Goal: Find contact information: Find contact information

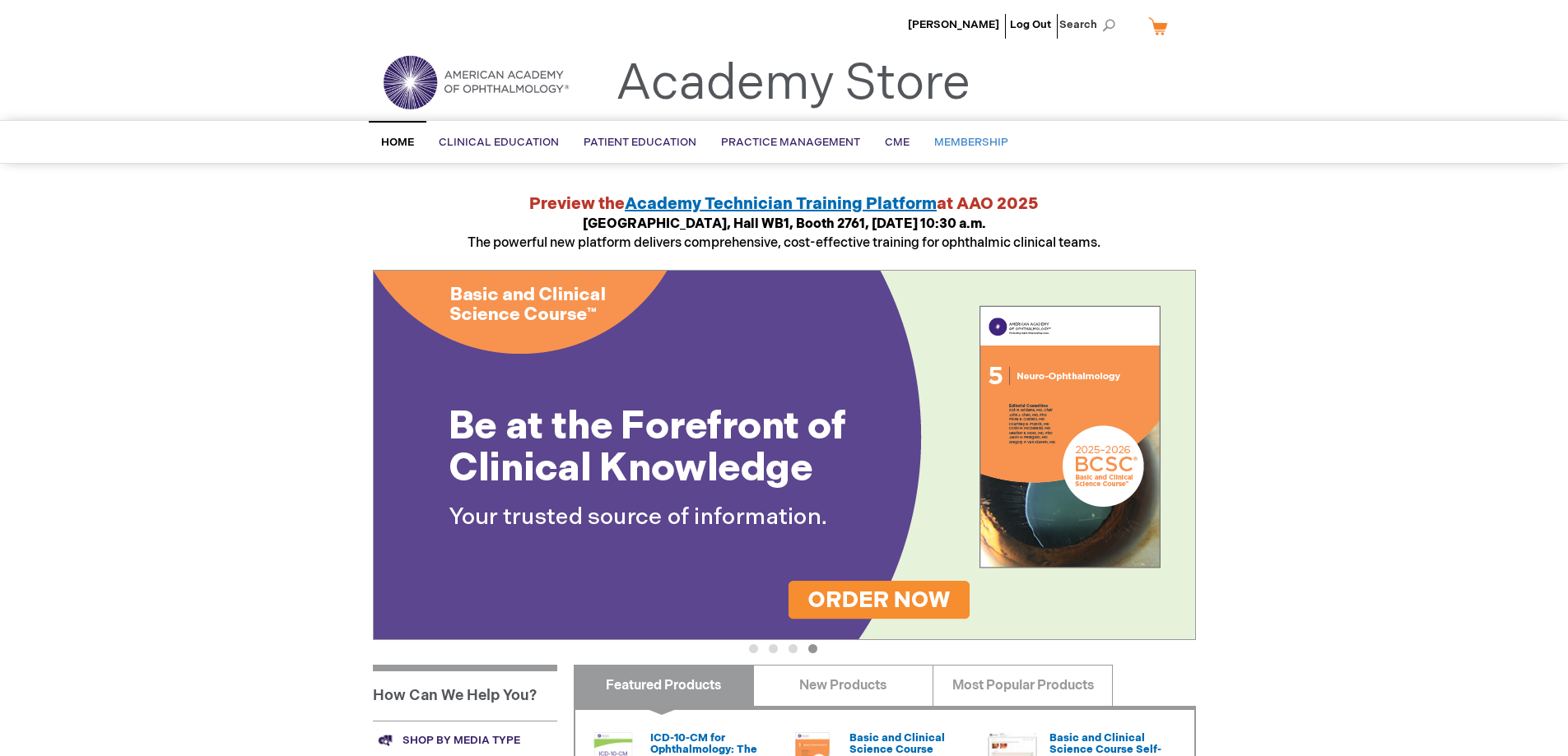
click at [975, 139] on span "Membership" at bounding box center [971, 142] width 74 height 13
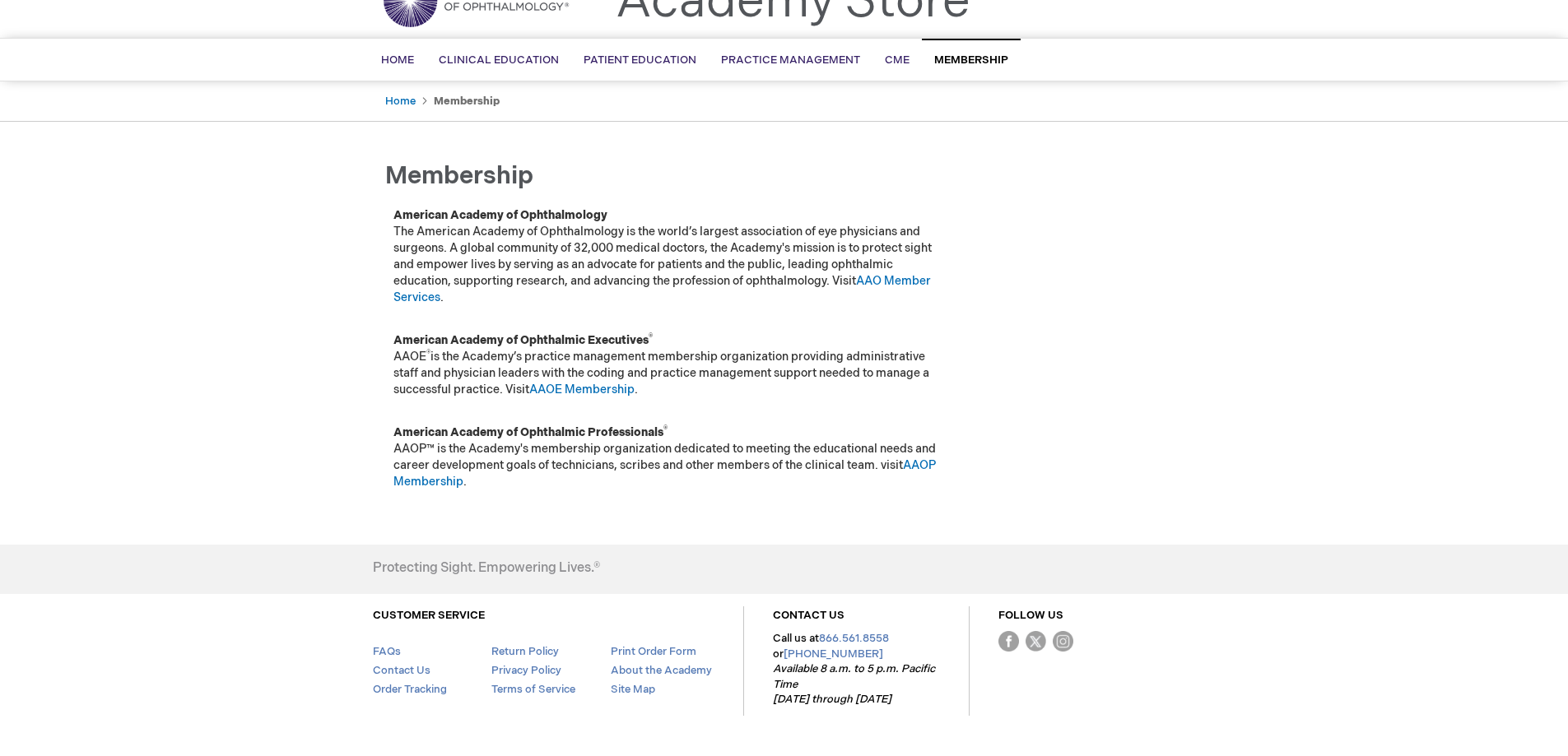
scroll to position [131, 0]
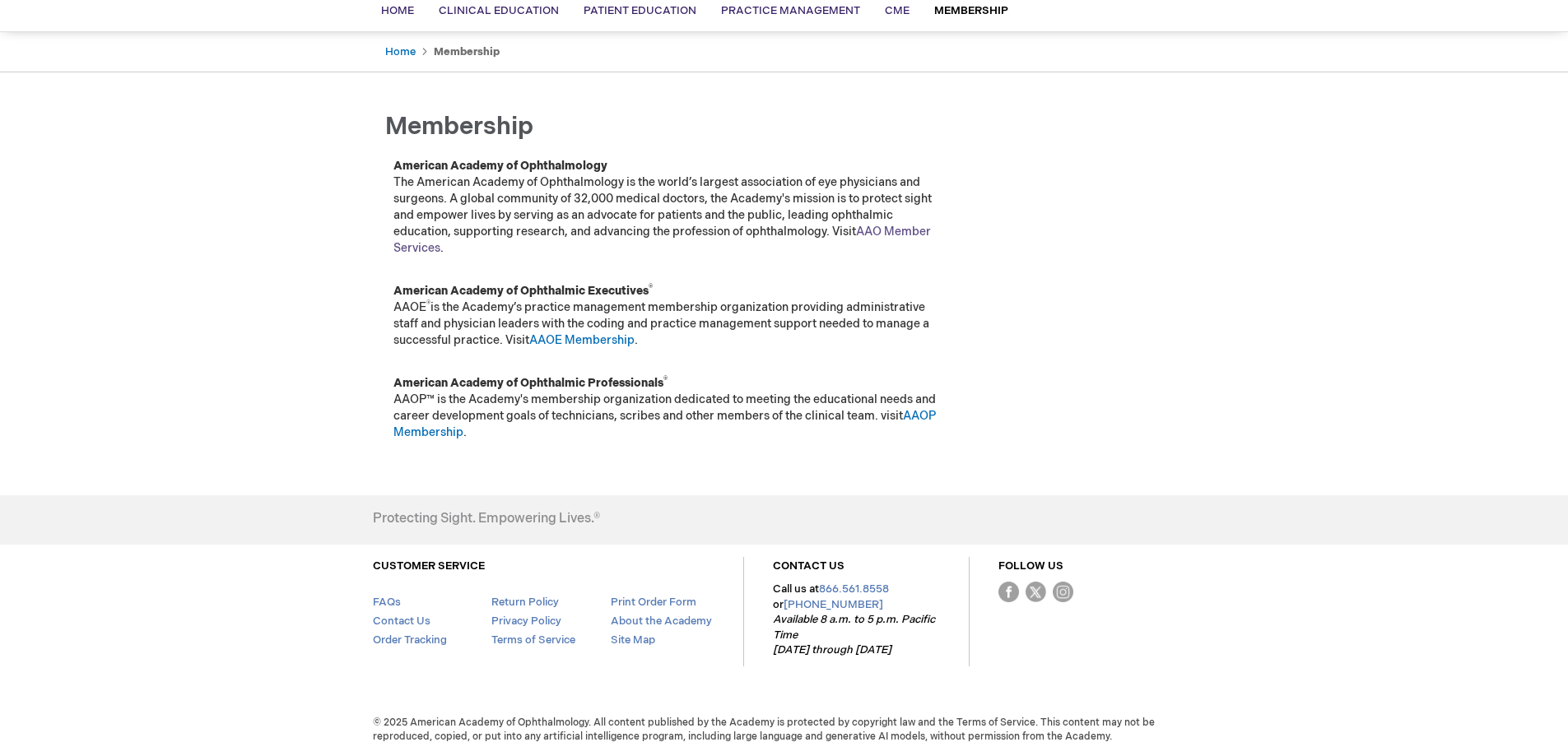
click at [428, 251] on link "AAO Member Services" at bounding box center [662, 240] width 538 height 31
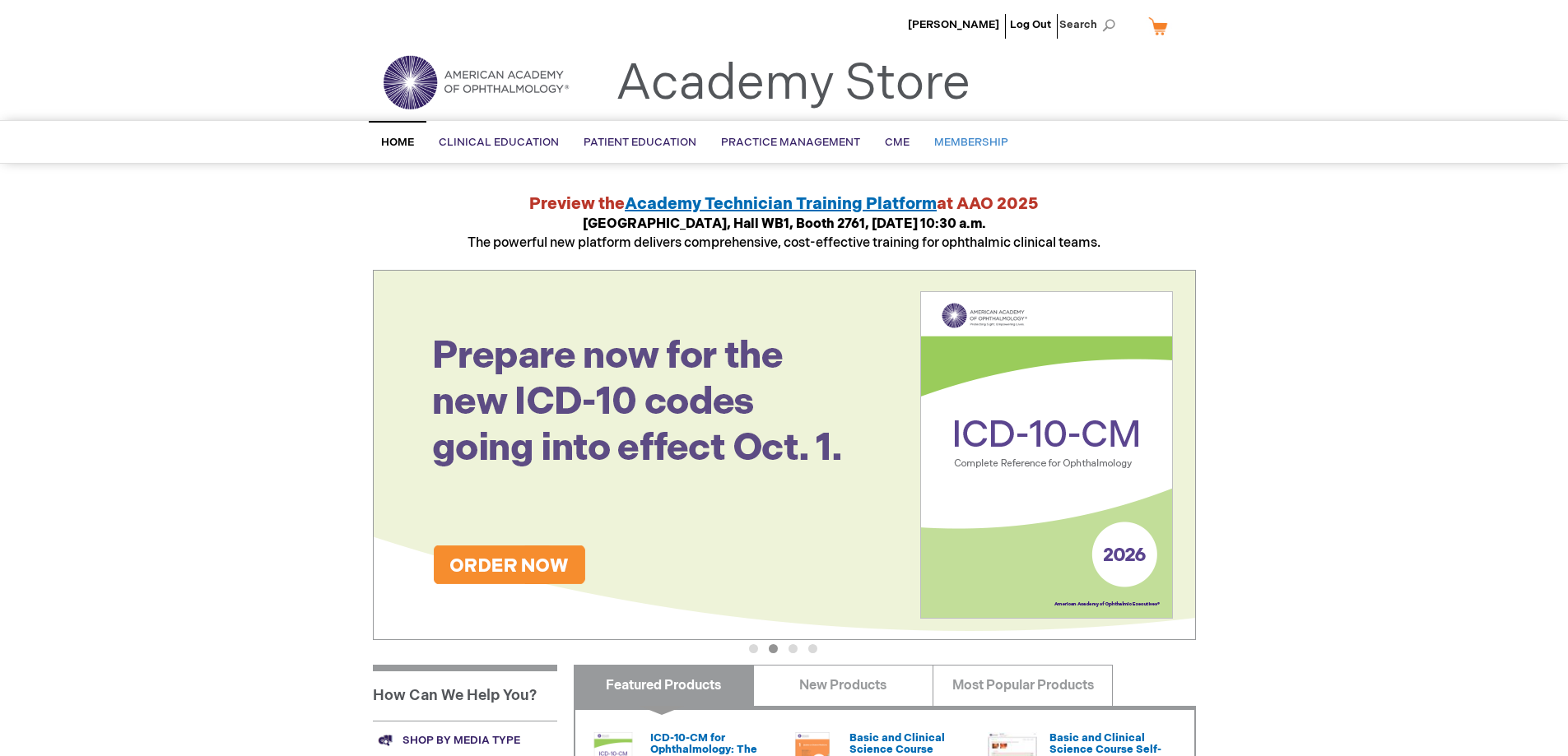
click at [943, 147] on span "Membership" at bounding box center [971, 142] width 74 height 13
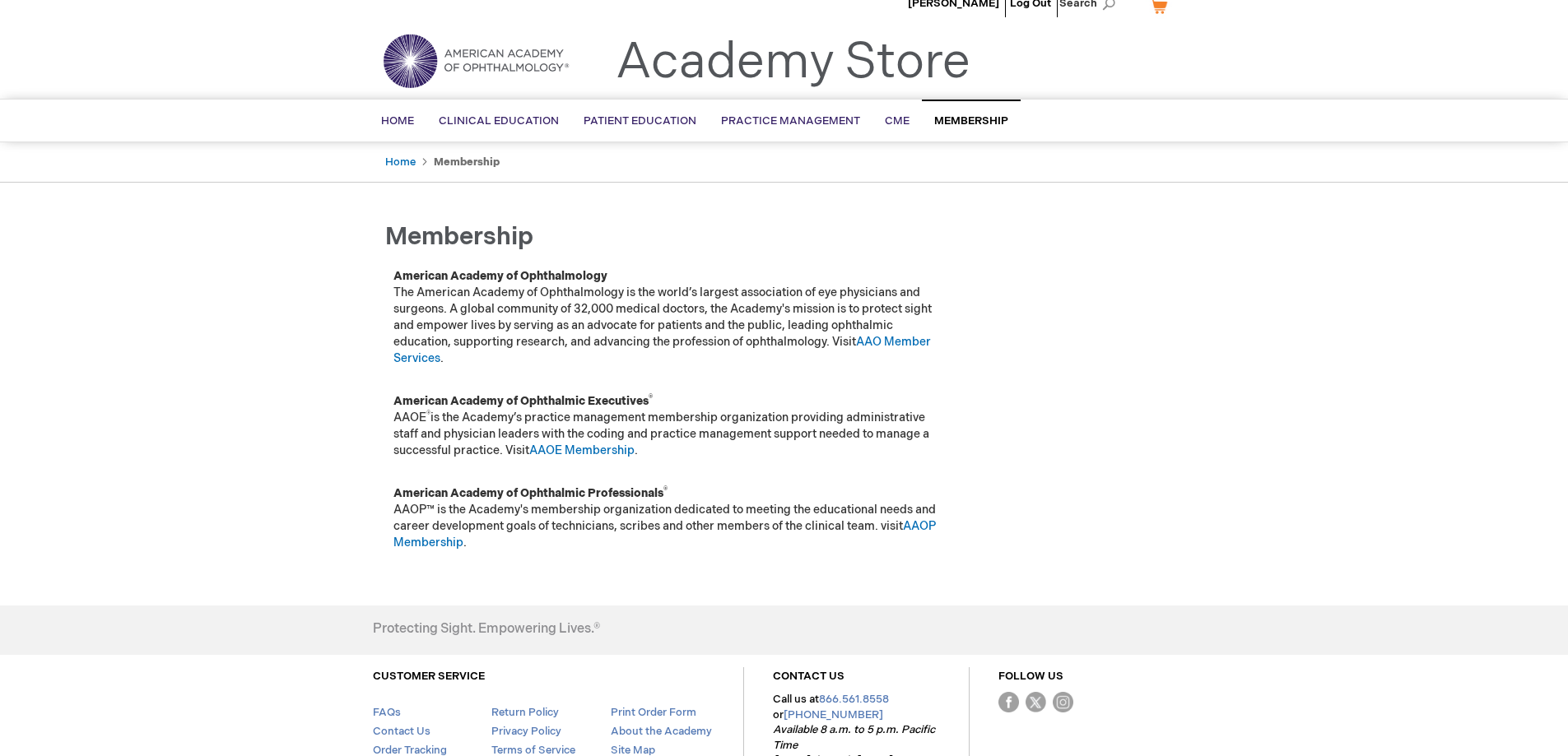
scroll to position [82, 0]
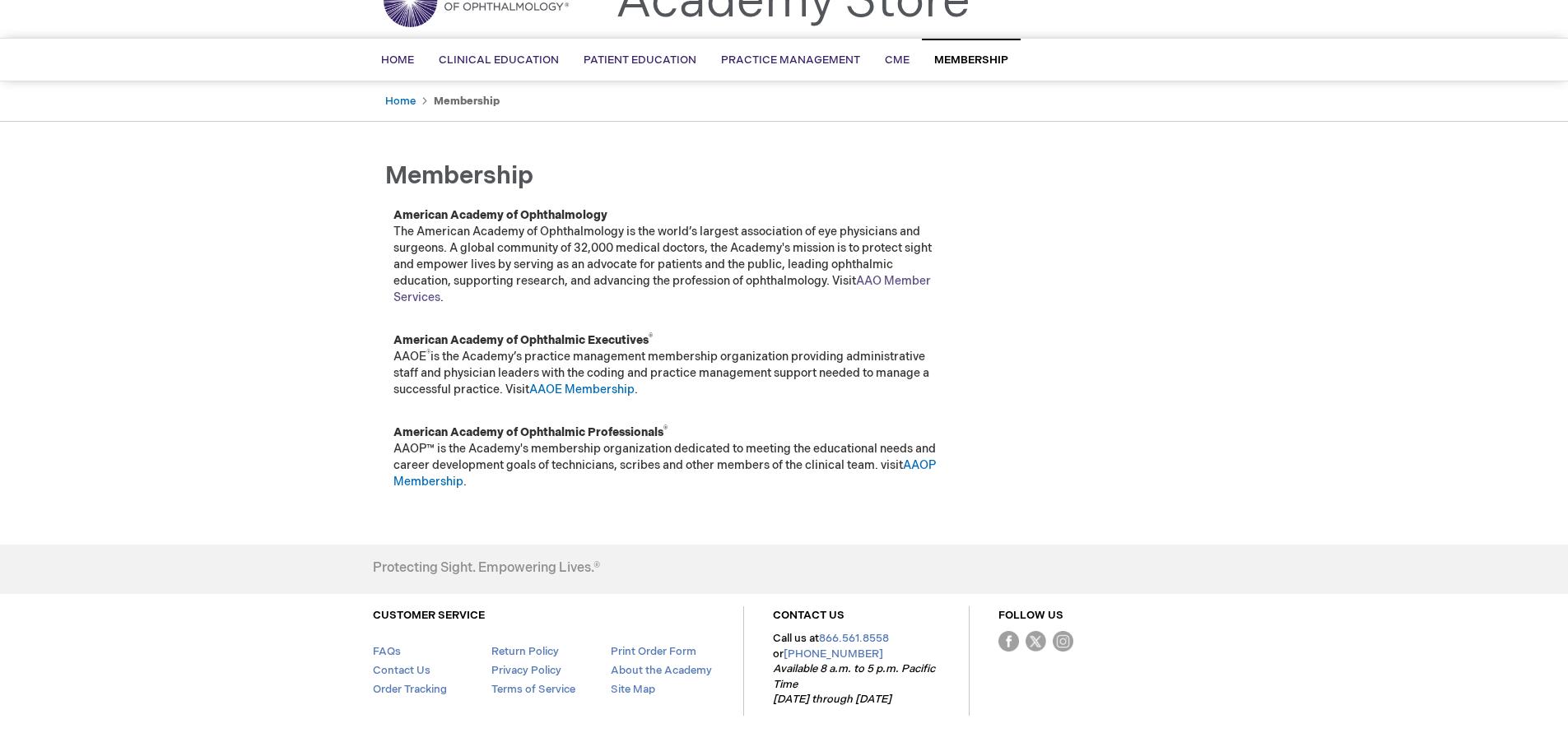
click at [910, 278] on link "AAO Member Services" at bounding box center [662, 289] width 538 height 31
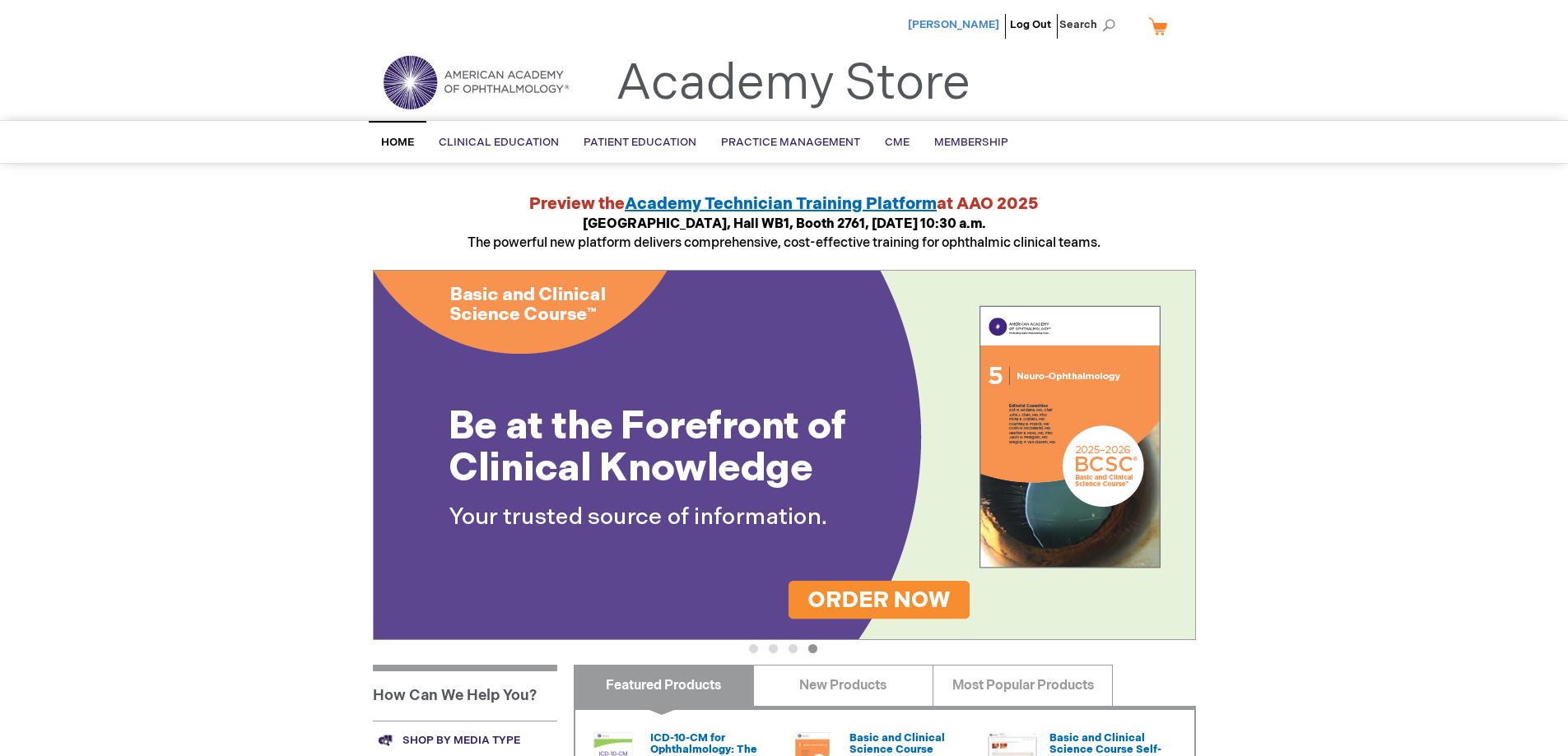
click at [976, 26] on span "[PERSON_NAME]" at bounding box center [954, 25] width 92 height 13
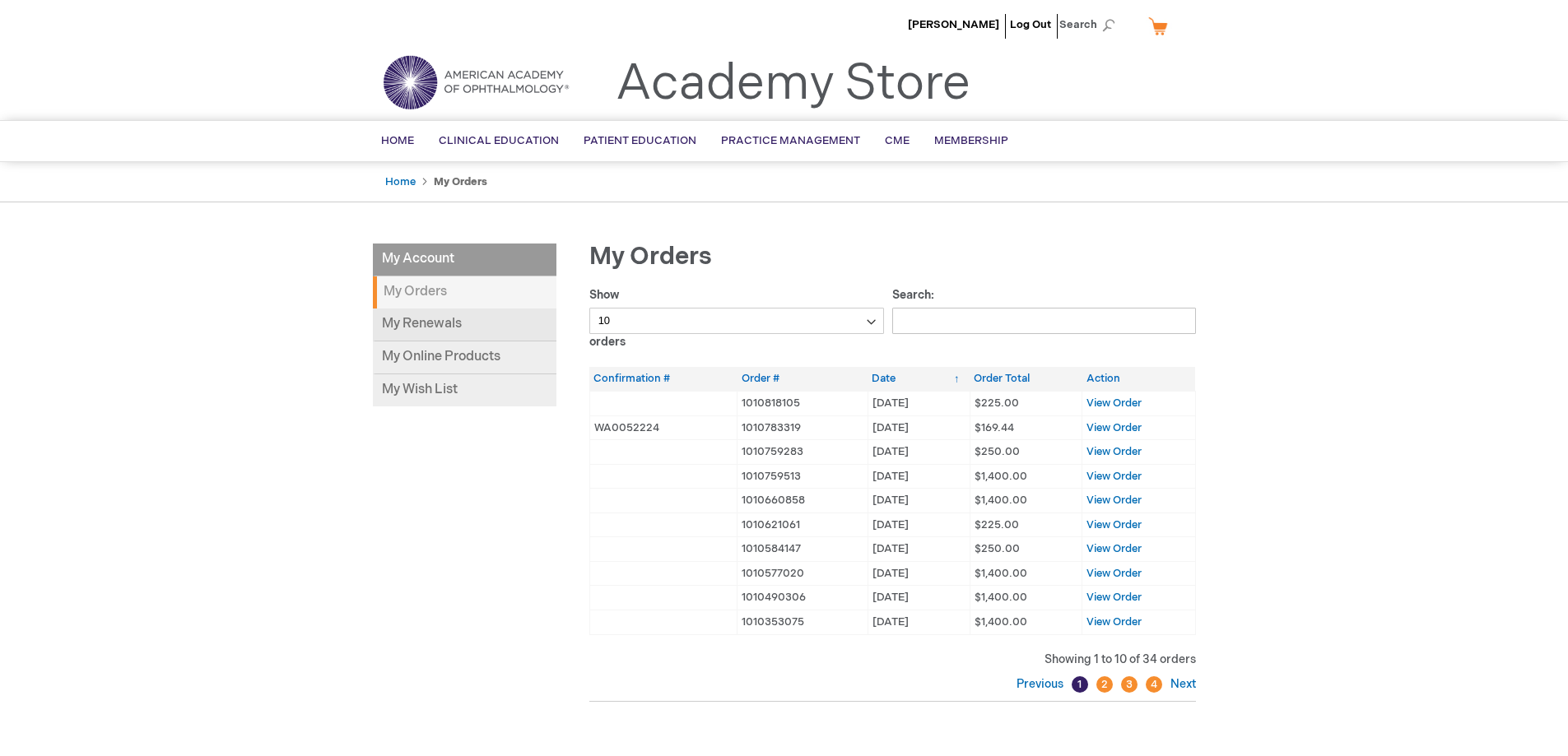
click at [436, 323] on link "My Renewals" at bounding box center [464, 324] width 183 height 33
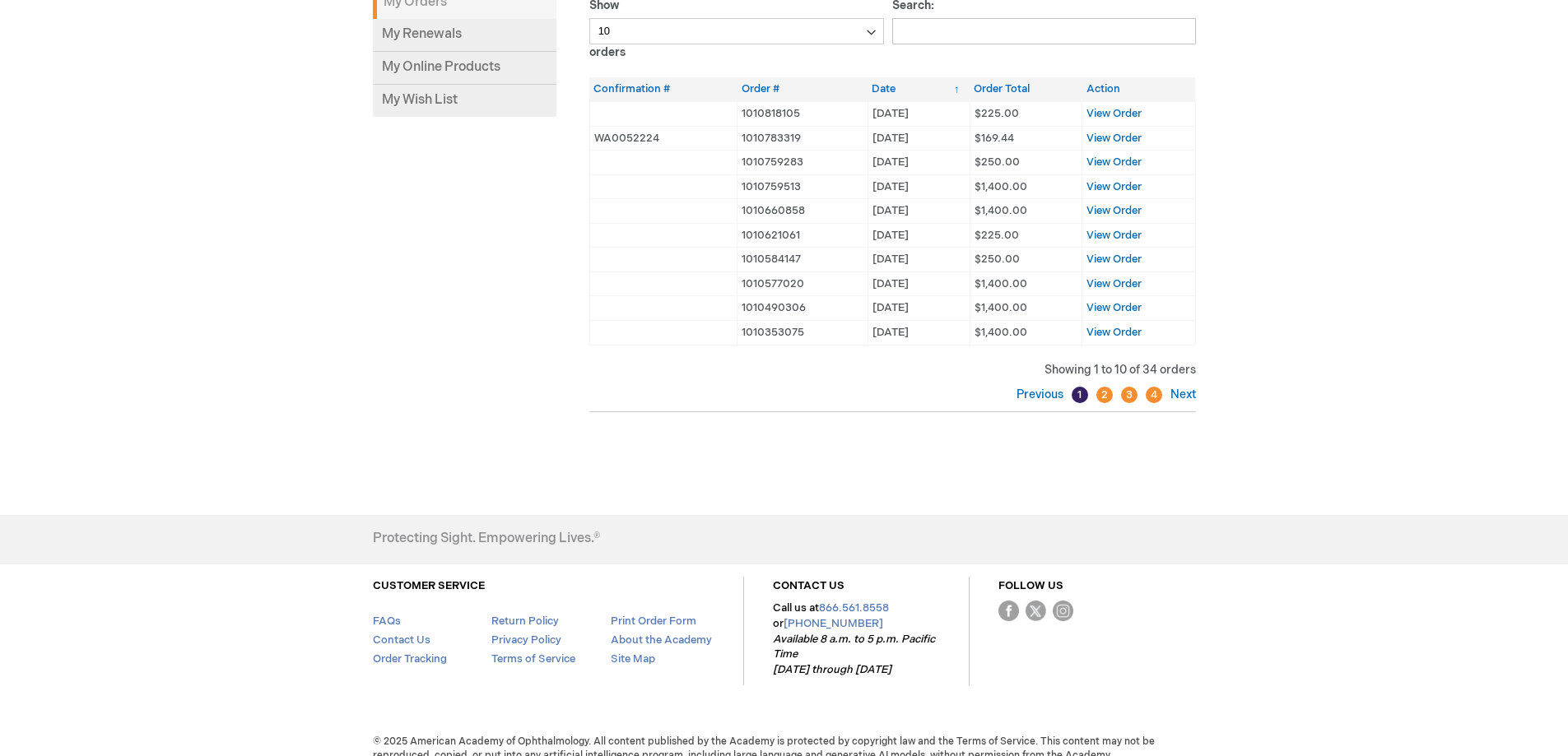
scroll to position [309, 0]
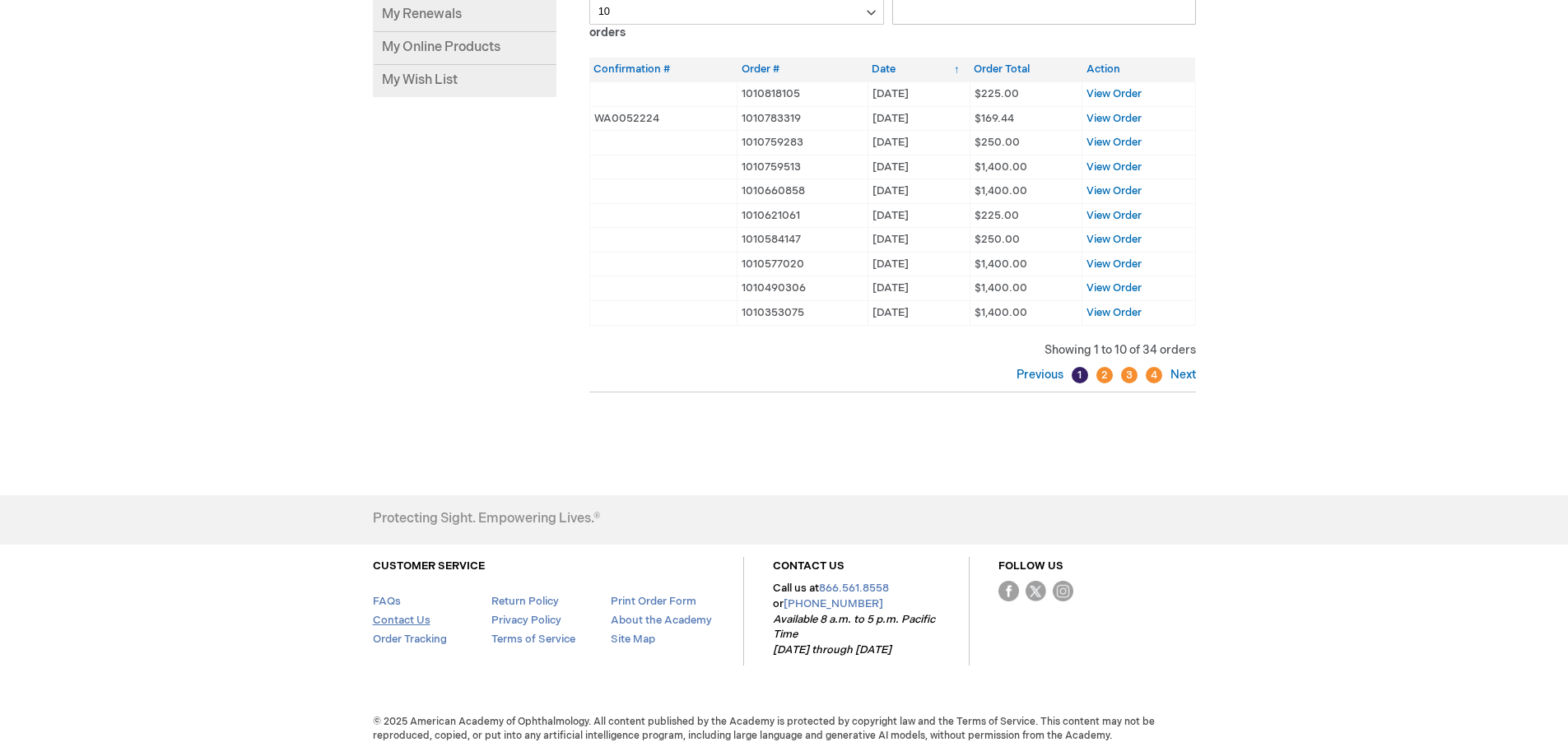
click at [420, 621] on link "Contact Us" at bounding box center [401, 620] width 57 height 13
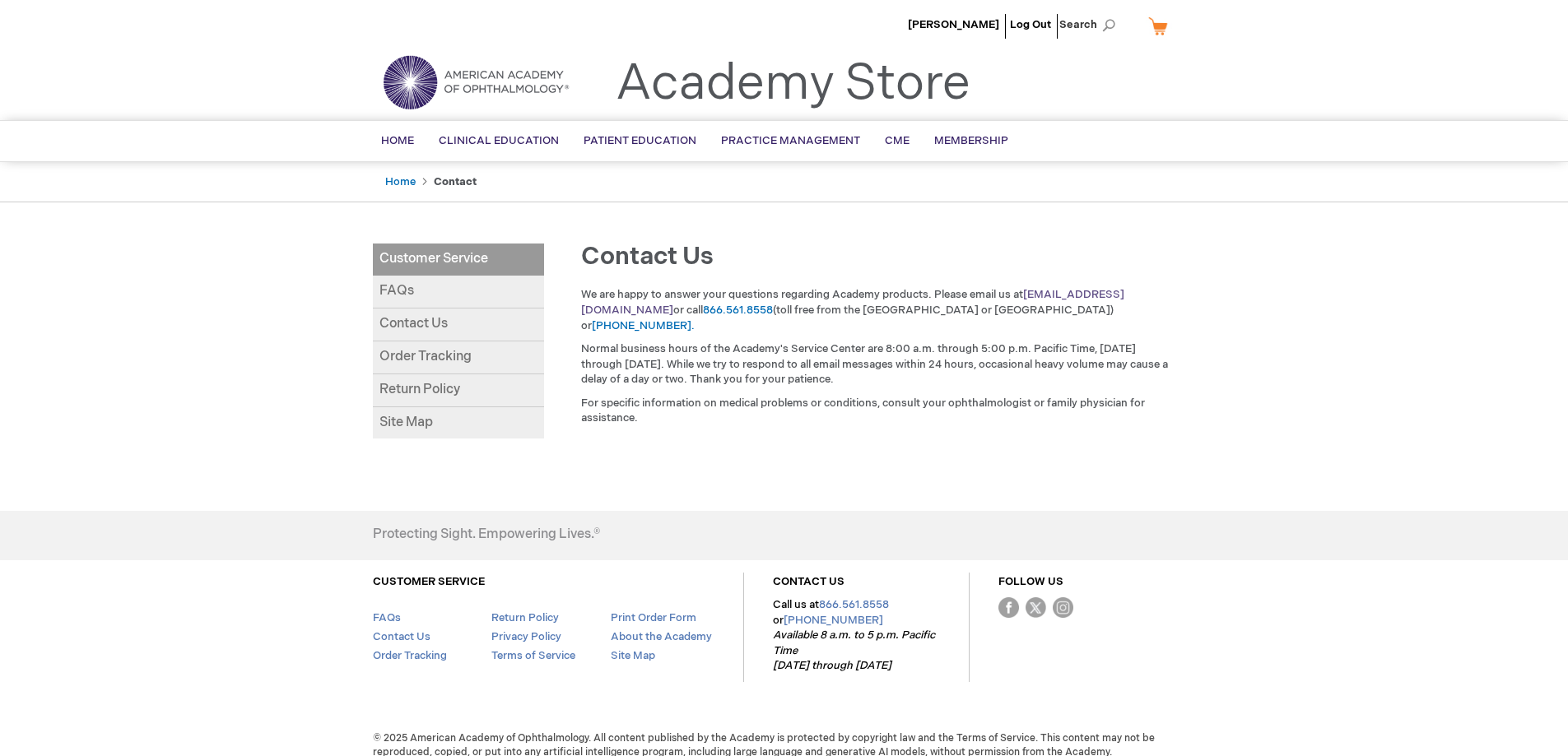
click at [1091, 295] on link "[EMAIL_ADDRESS][DOMAIN_NAME]" at bounding box center [852, 302] width 543 height 29
